Goal: Task Accomplishment & Management: Manage account settings

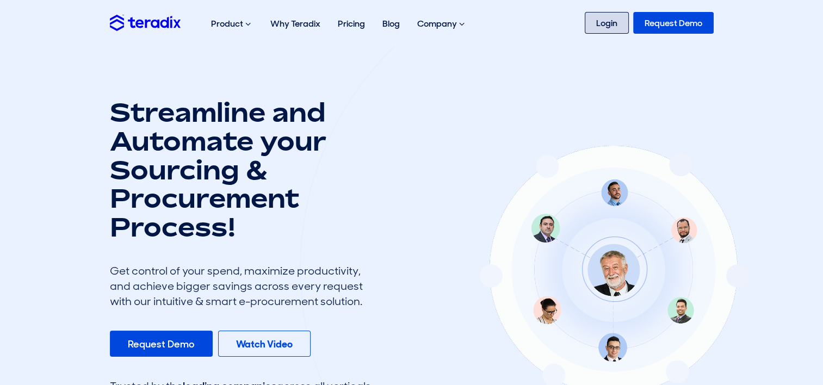
click at [608, 23] on link "Login" at bounding box center [607, 23] width 44 height 22
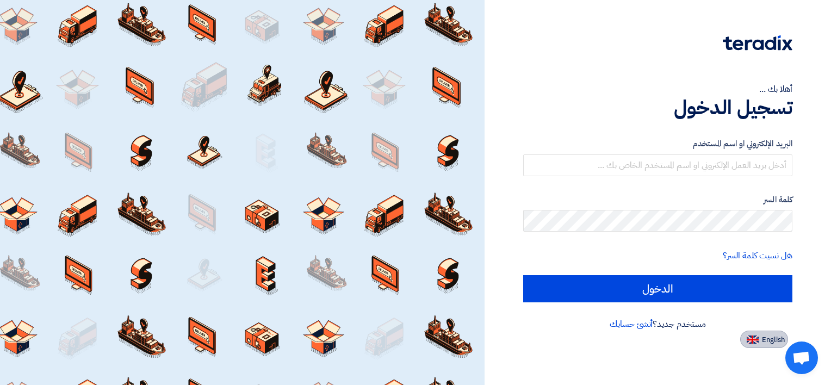
click at [764, 340] on span "English" at bounding box center [773, 340] width 23 height 8
type input "Sign in"
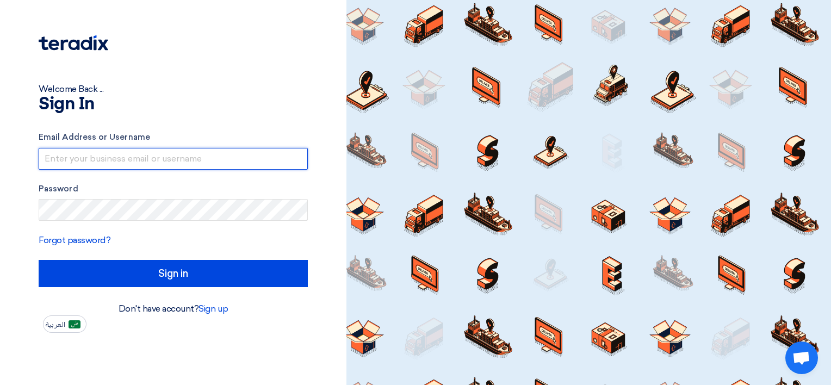
click at [108, 155] on input "text" at bounding box center [173, 159] width 269 height 22
paste input "internal.sales@specialitygulf.com"
type input "internal.sales@specialitygulf.com"
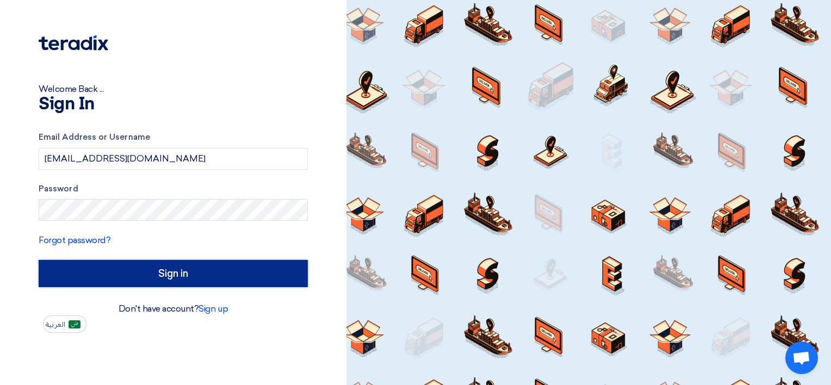
click at [139, 273] on input "Sign in" at bounding box center [173, 273] width 269 height 27
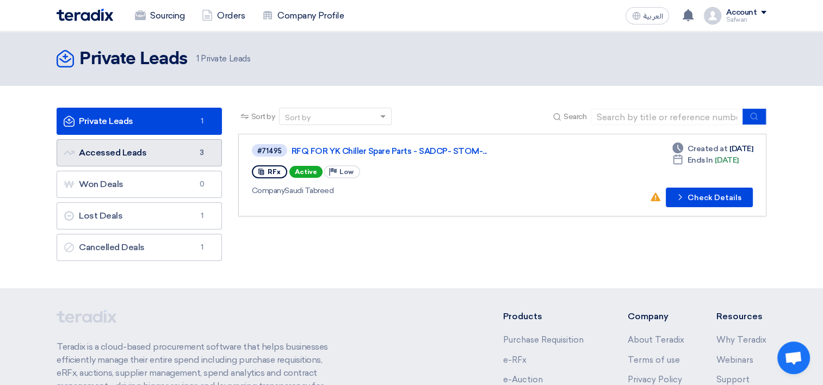
click at [209, 150] on link "Accessed Leads Accessed Leads 3" at bounding box center [139, 152] width 165 height 27
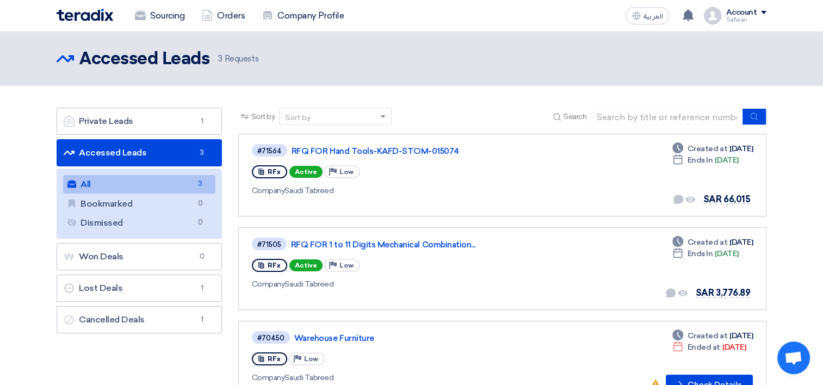
click at [731, 7] on div "Account Safwan Sourcing Orders Company Profile Settings Logout" at bounding box center [735, 15] width 63 height 17
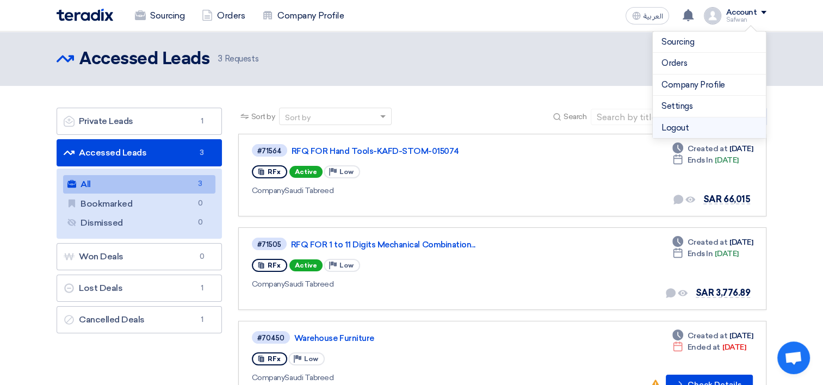
click at [672, 129] on li "Logout" at bounding box center [709, 128] width 113 height 21
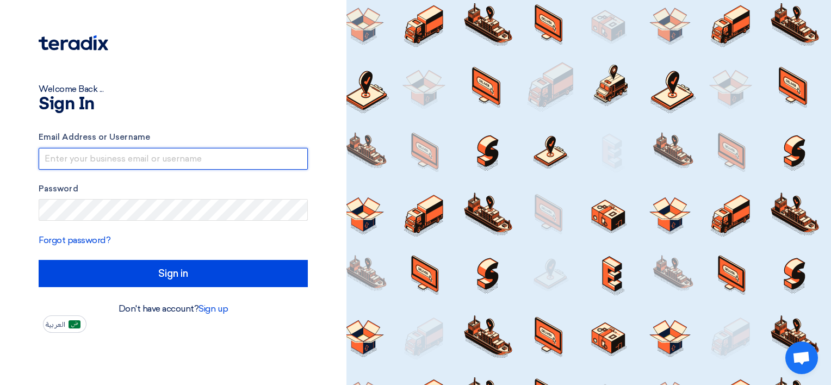
click at [121, 157] on input "text" at bounding box center [173, 159] width 269 height 22
paste input "[EMAIL_ADDRESS][DOMAIN_NAME]"
type input "[EMAIL_ADDRESS][DOMAIN_NAME]"
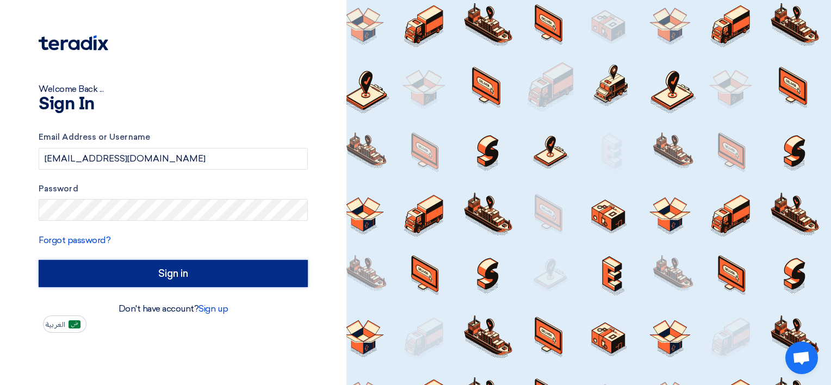
click at [83, 271] on input "Sign in" at bounding box center [173, 273] width 269 height 27
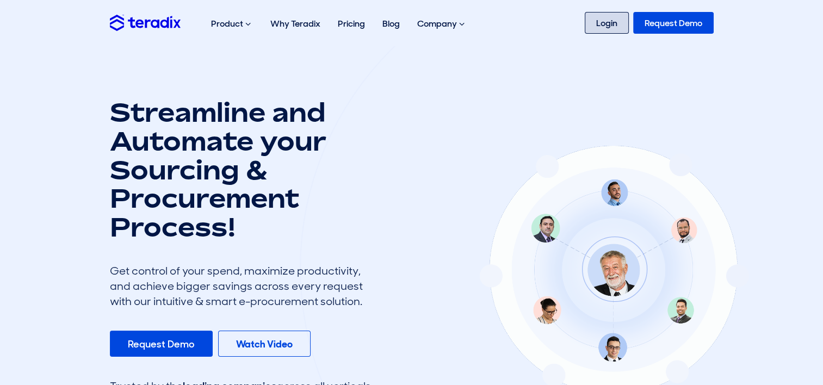
click at [608, 23] on link "Login" at bounding box center [607, 23] width 44 height 22
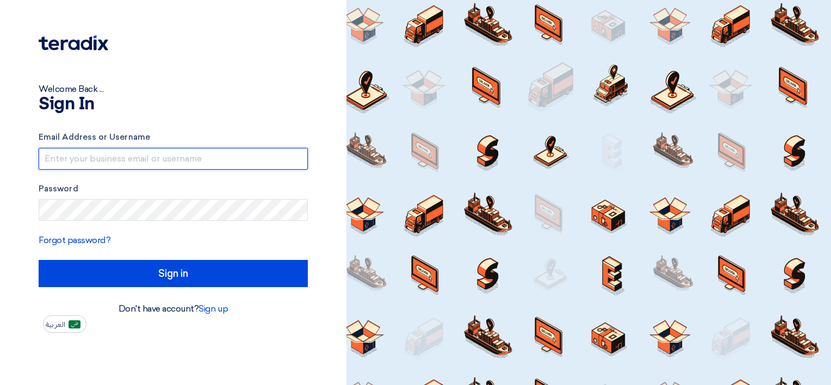
click at [133, 157] on input "text" at bounding box center [173, 159] width 269 height 22
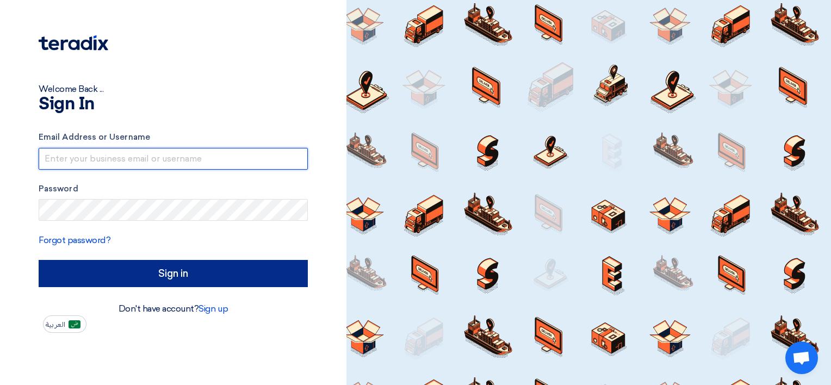
type input "[EMAIL_ADDRESS][DOMAIN_NAME]"
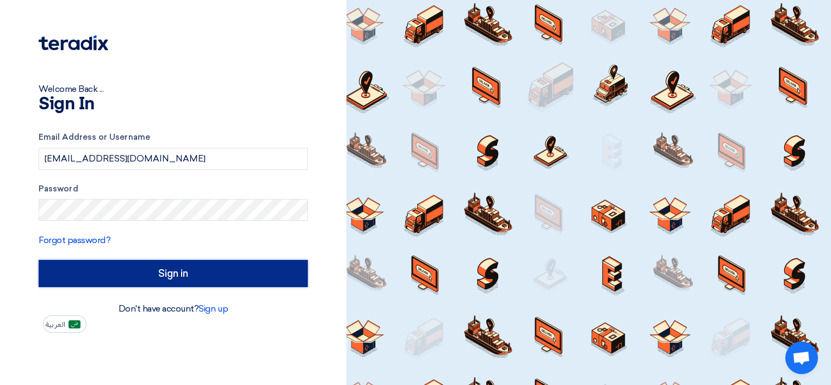
click at [114, 280] on input "Sign in" at bounding box center [173, 273] width 269 height 27
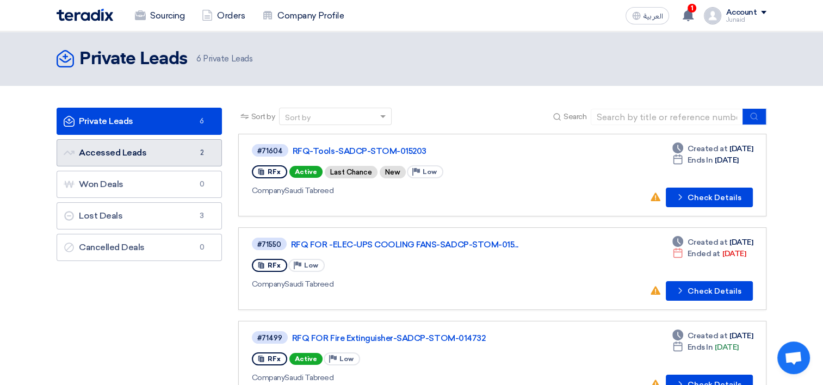
click at [137, 157] on link "Accessed Leads Accessed Leads 2" at bounding box center [139, 152] width 165 height 27
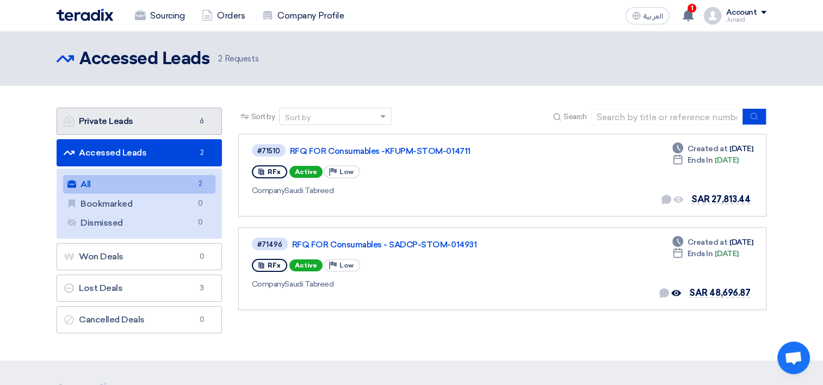
click at [182, 120] on link "Private Leads Private Leads 6" at bounding box center [139, 121] width 165 height 27
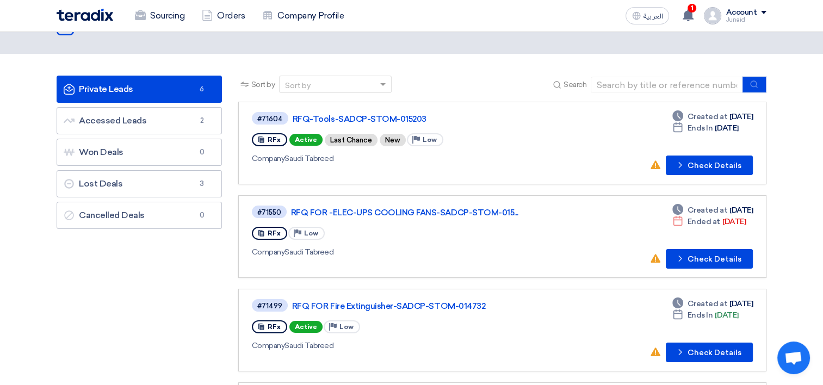
scroll to position [54, 0]
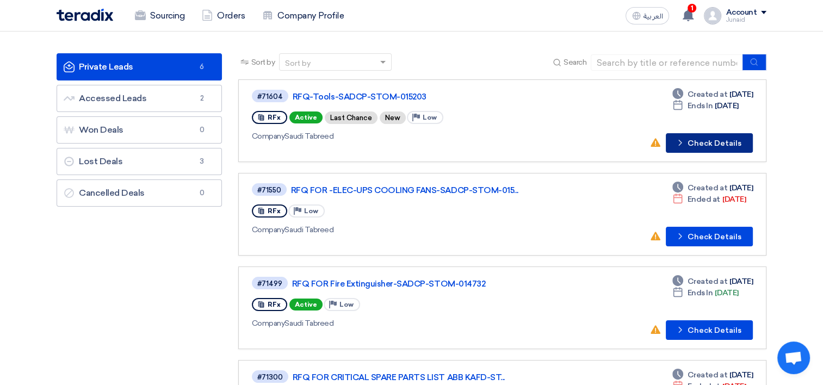
click at [710, 141] on button "Check details Check Details" at bounding box center [709, 143] width 87 height 20
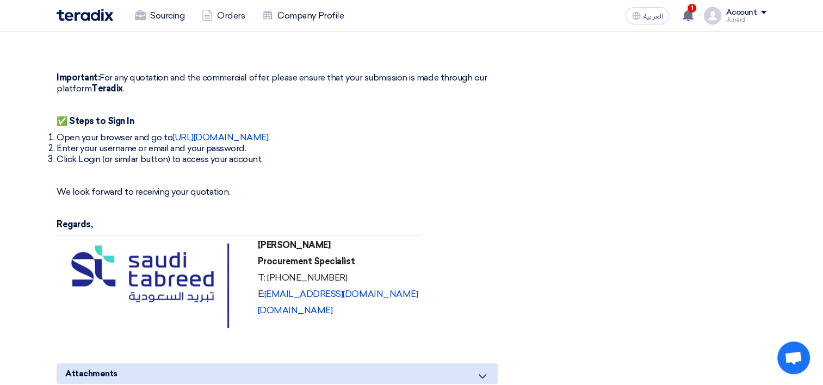
scroll to position [925, 0]
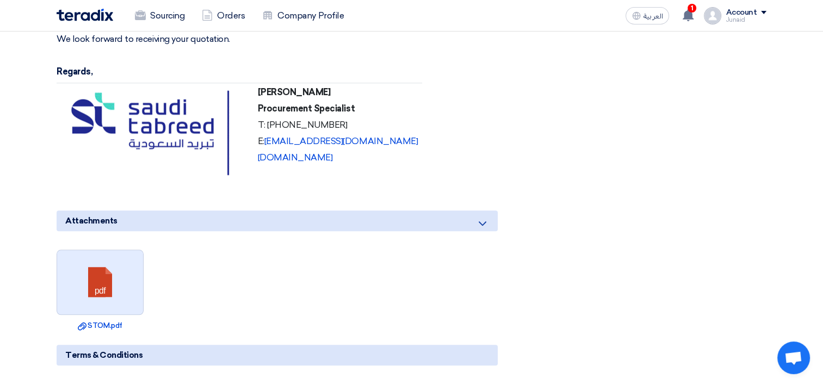
click at [104, 272] on link at bounding box center [100, 282] width 87 height 65
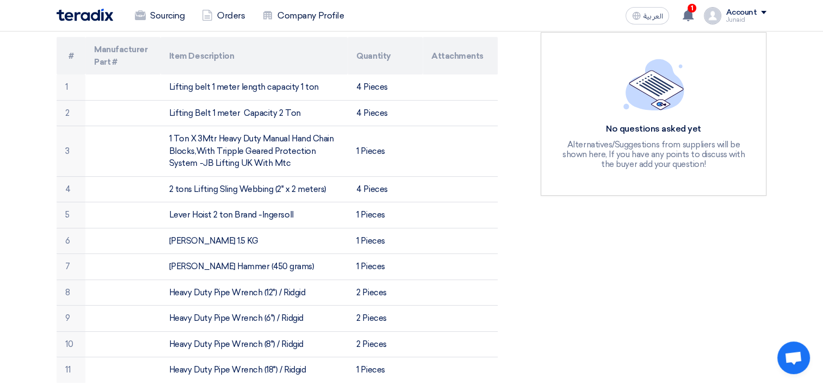
scroll to position [0, 0]
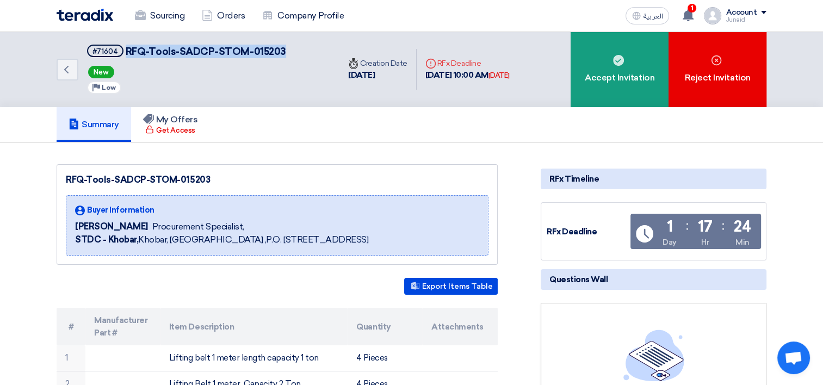
drag, startPoint x: 125, startPoint y: 50, endPoint x: 286, endPoint y: 47, distance: 161.1
click at [286, 47] on div "Back #71604 RFQ-Tools-SADCP-STOM-015203 New Priority Low" at bounding box center [198, 70] width 283 height 76
copy span "RFQ-Tools-SADCP-STOM-015203"
click at [742, 20] on div "Junaid" at bounding box center [746, 20] width 41 height 6
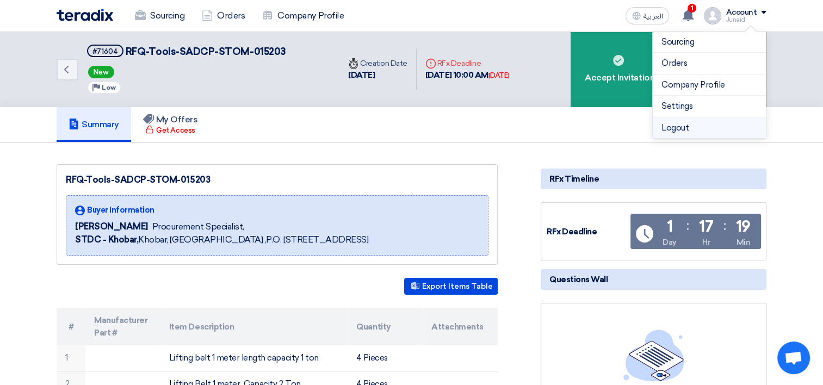
click at [678, 125] on li "Logout" at bounding box center [709, 128] width 113 height 21
